Goal: Check status: Check status

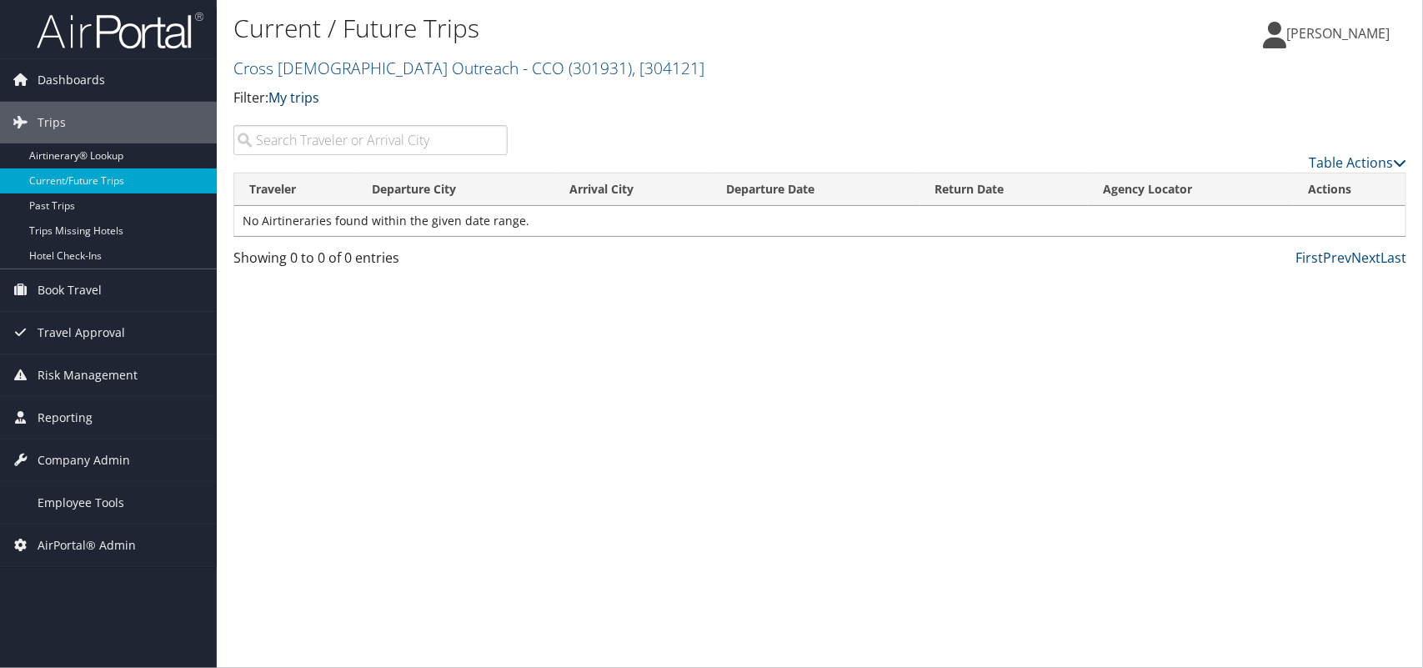
click at [304, 102] on link "My trips" at bounding box center [293, 97] width 51 height 18
drag, startPoint x: 619, startPoint y: 118, endPoint x: 497, endPoint y: 117, distance: 122.5
click at [621, 118] on div "Current / Future Trips Cross Catholic Outreach - CCO ( 301931 ) , [ 304121 ] Cr…" at bounding box center [624, 66] width 782 height 117
click at [292, 93] on link "My trips" at bounding box center [293, 97] width 51 height 18
click at [302, 123] on link "My travelers trips" at bounding box center [382, 124] width 219 height 28
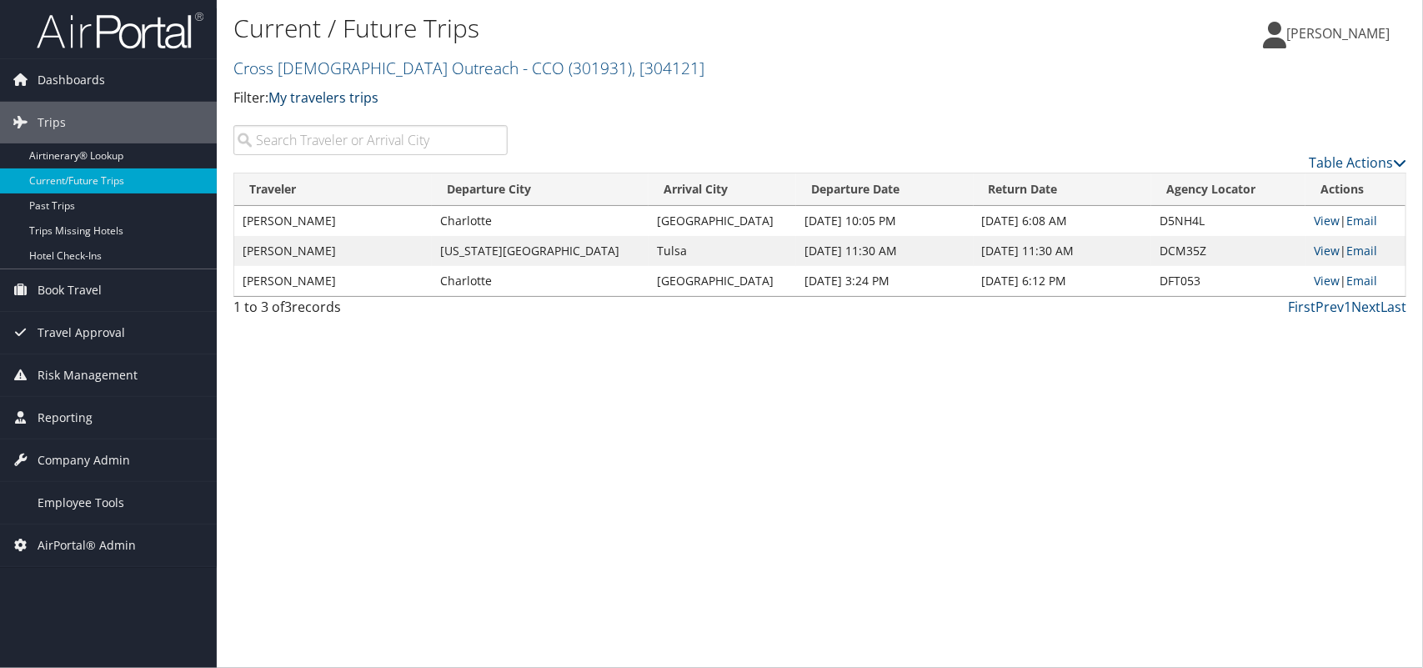
click at [363, 102] on link "My travelers trips" at bounding box center [323, 97] width 110 height 18
click at [463, 377] on div "Current / Future Trips Cross Catholic Outreach - CCO ( 301931 ) , [ 304121 ] Cr…" at bounding box center [820, 334] width 1206 height 668
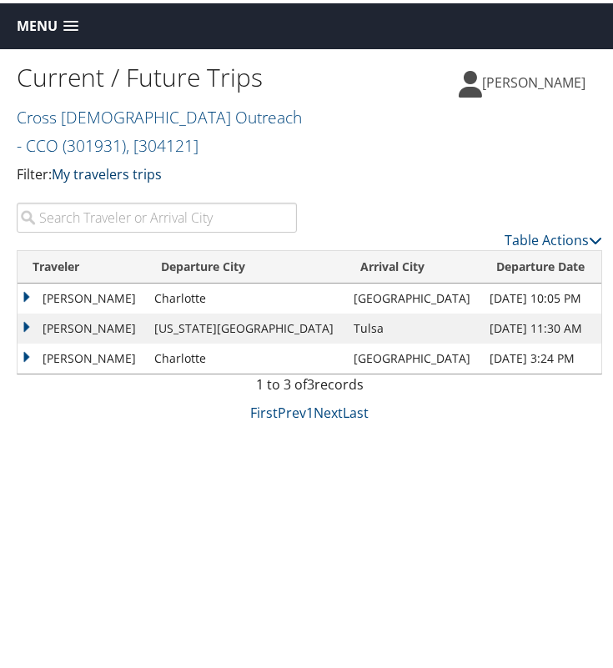
click at [89, 176] on link "My travelers trips" at bounding box center [107, 171] width 110 height 18
click at [102, 200] on link "My trips" at bounding box center [165, 198] width 219 height 28
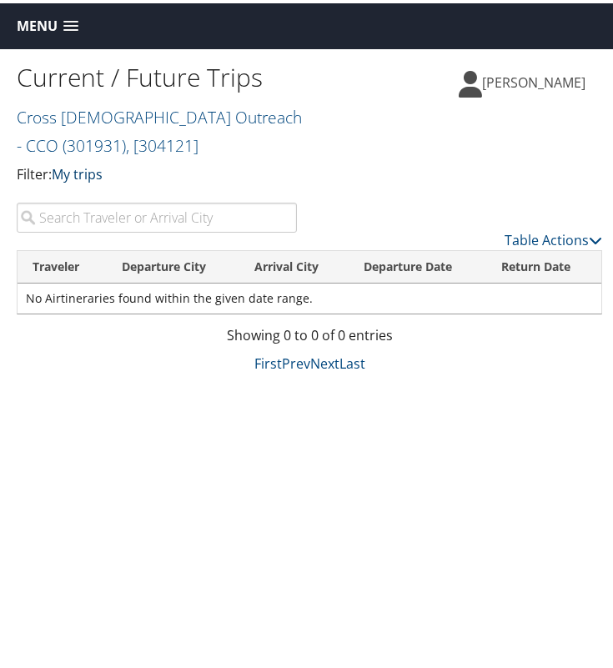
click at [85, 165] on link "My trips" at bounding box center [77, 171] width 51 height 18
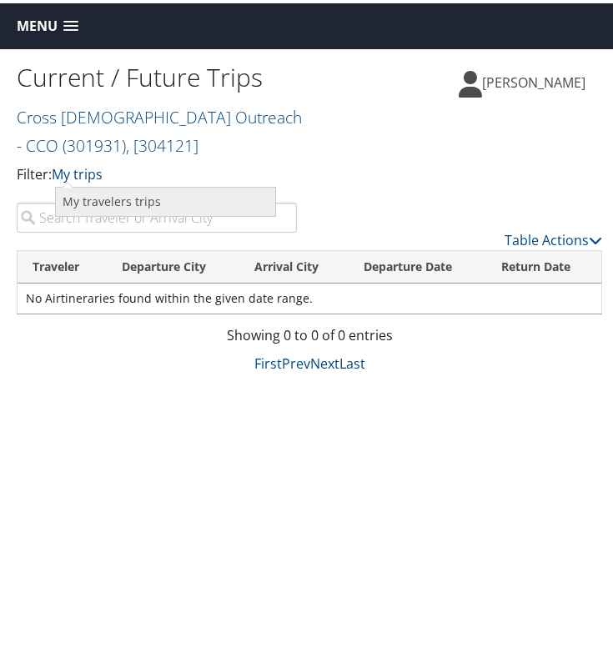
click at [131, 198] on link "My travelers trips" at bounding box center [165, 198] width 219 height 28
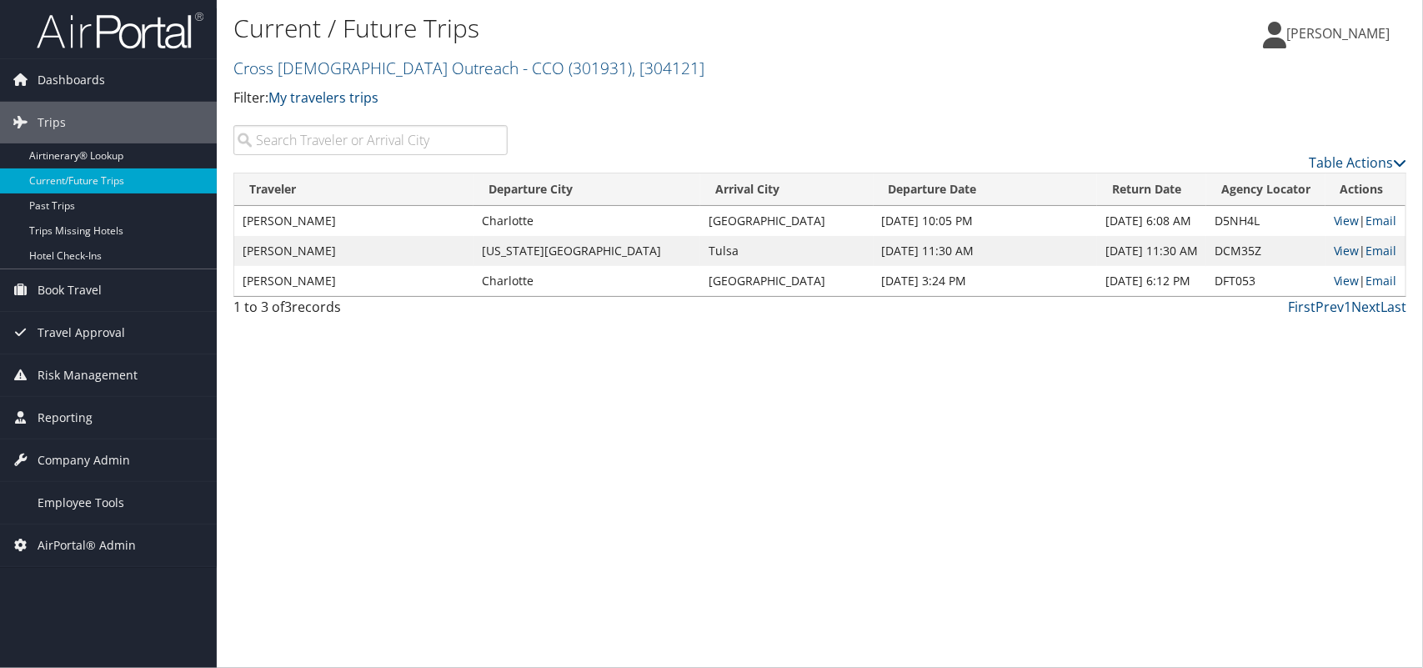
click at [612, 509] on div "Current / Future Trips Cross Catholic Outreach - CCO ( 301931 ) , [ 304121 ] Cr…" at bounding box center [820, 334] width 1206 height 668
